Goal: Find contact information: Find contact information

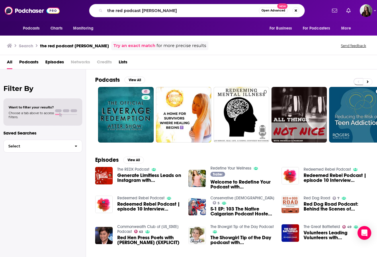
click at [157, 9] on input "the red podcast [PERSON_NAME]" at bounding box center [182, 10] width 154 height 9
type input "Smartless"
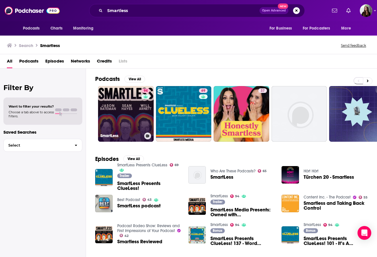
click at [121, 114] on link "94 SmartLess" at bounding box center [126, 114] width 56 height 56
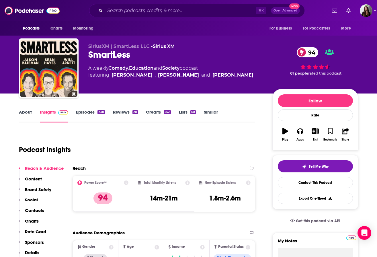
click at [81, 113] on link "Episodes 338" at bounding box center [90, 115] width 29 height 13
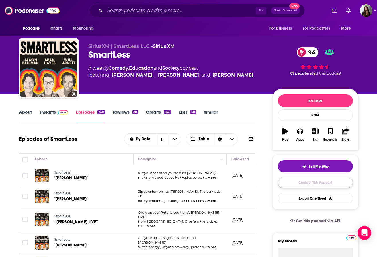
click at [312, 182] on link "Contact This Podcast" at bounding box center [315, 182] width 75 height 11
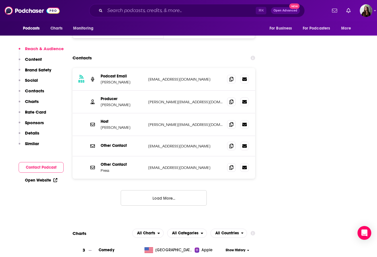
scroll to position [735, 0]
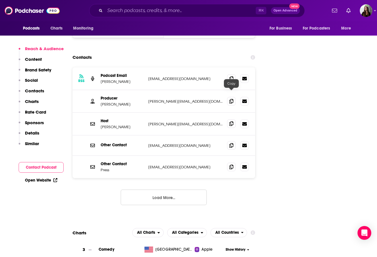
click at [230, 121] on icon at bounding box center [232, 123] width 4 height 5
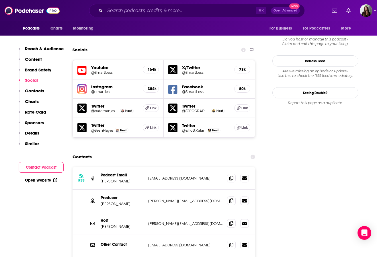
scroll to position [637, 0]
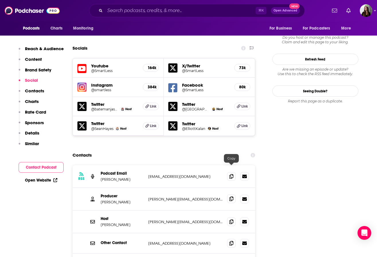
click at [231, 197] on icon at bounding box center [232, 199] width 4 height 5
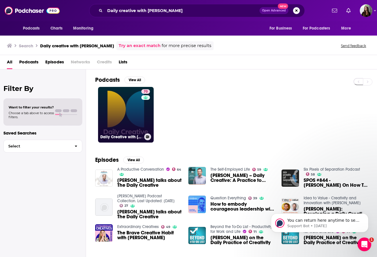
click at [125, 112] on link "70 Daily Creative with Todd Henry" at bounding box center [126, 115] width 56 height 56
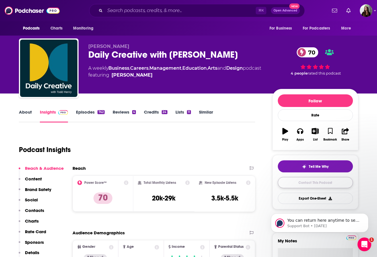
click at [321, 187] on link "Contact This Podcast" at bounding box center [315, 182] width 75 height 11
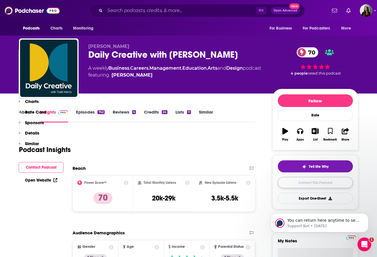
scroll to position [716, 0]
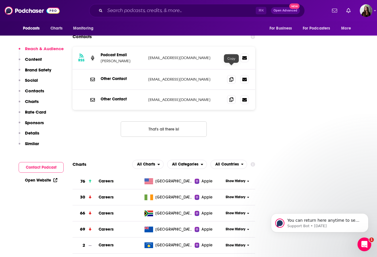
click at [229, 95] on span at bounding box center [231, 99] width 9 height 9
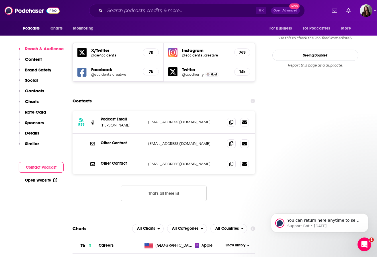
scroll to position [650, 0]
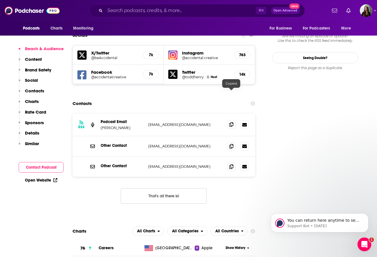
click at [228, 120] on span at bounding box center [231, 124] width 9 height 9
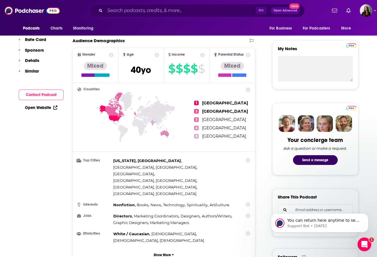
scroll to position [0, 0]
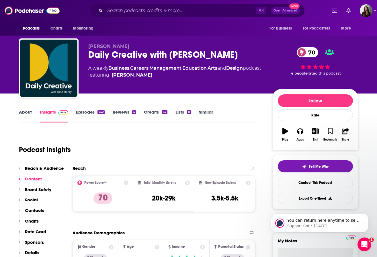
click at [140, 56] on div "Daily Creative with Todd Henry 70" at bounding box center [175, 54] width 175 height 11
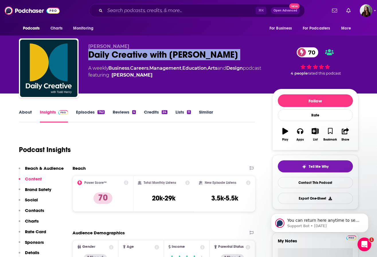
click at [140, 56] on div "Daily Creative with Todd Henry 70" at bounding box center [175, 54] width 175 height 11
copy div "Daily Creative with Todd Henry 70"
